Goal: Find specific page/section: Find specific page/section

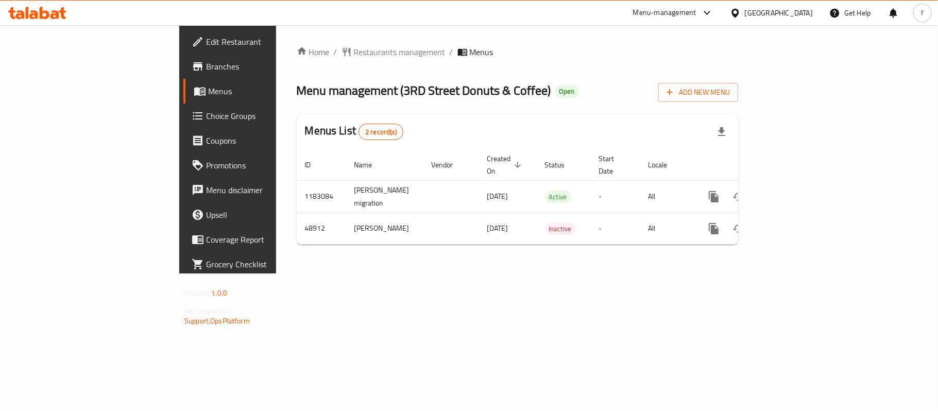
drag, startPoint x: 802, startPoint y: 14, endPoint x: 806, endPoint y: 23, distance: 9.0
click at [802, 15] on div "[GEOGRAPHIC_DATA]" at bounding box center [779, 12] width 68 height 11
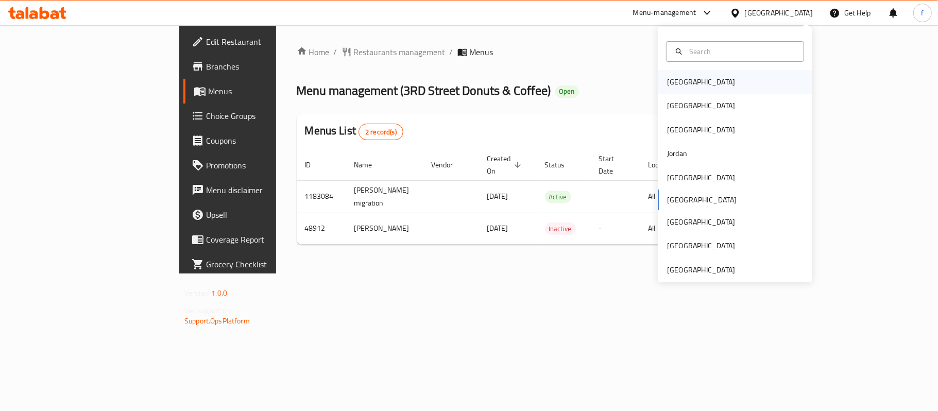
click at [673, 83] on div "[GEOGRAPHIC_DATA]" at bounding box center [701, 81] width 68 height 11
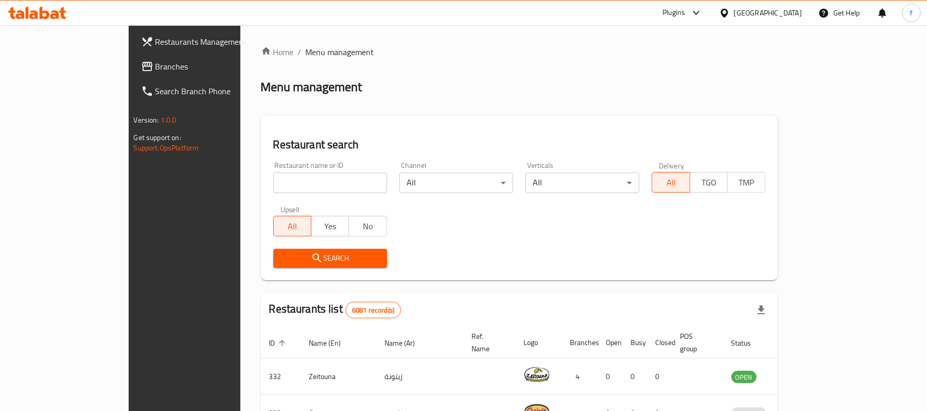
click at [156, 66] on span "Branches" at bounding box center [216, 66] width 120 height 12
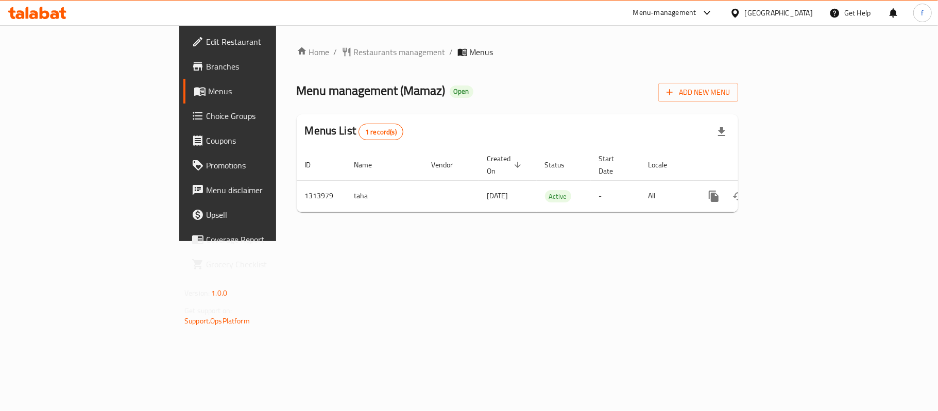
click at [696, 7] on div "Menu-management" at bounding box center [664, 13] width 63 height 12
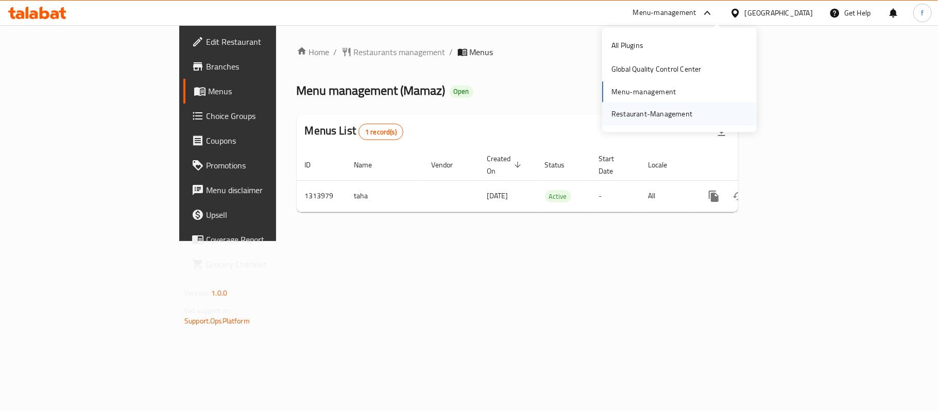
click at [645, 111] on div "Restaurant-Management" at bounding box center [651, 113] width 81 height 11
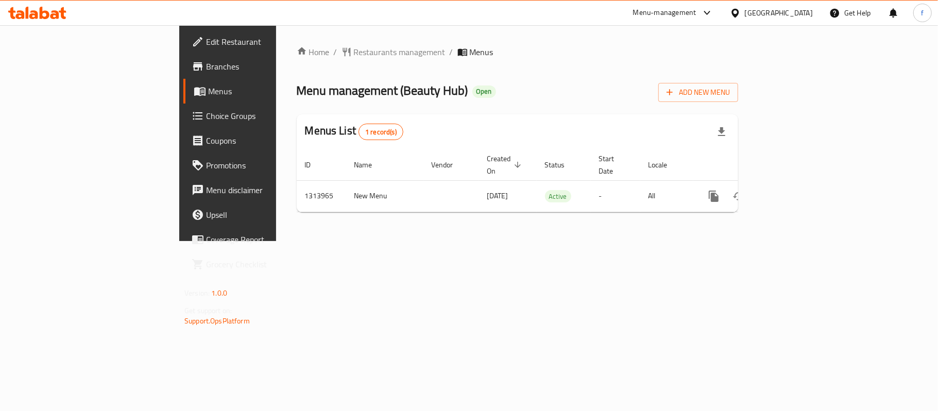
click at [206, 46] on span "Edit Restaurant" at bounding box center [267, 42] width 122 height 12
